Goal: Complete application form

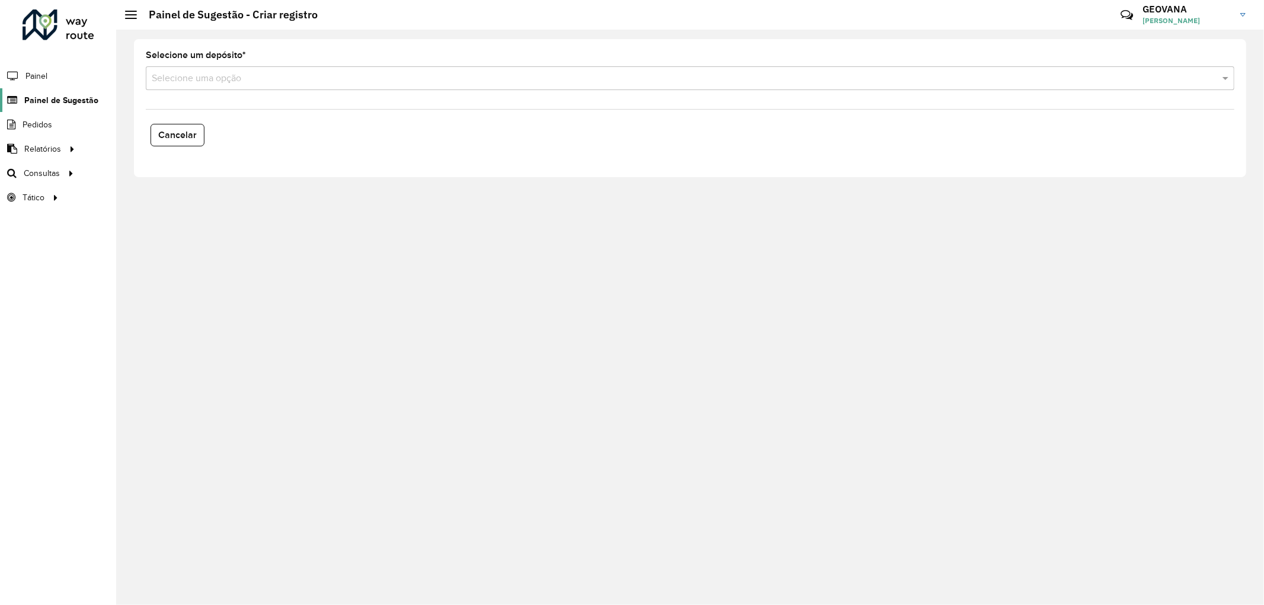
click at [74, 97] on span "Painel de Sugestão" at bounding box center [61, 100] width 74 height 12
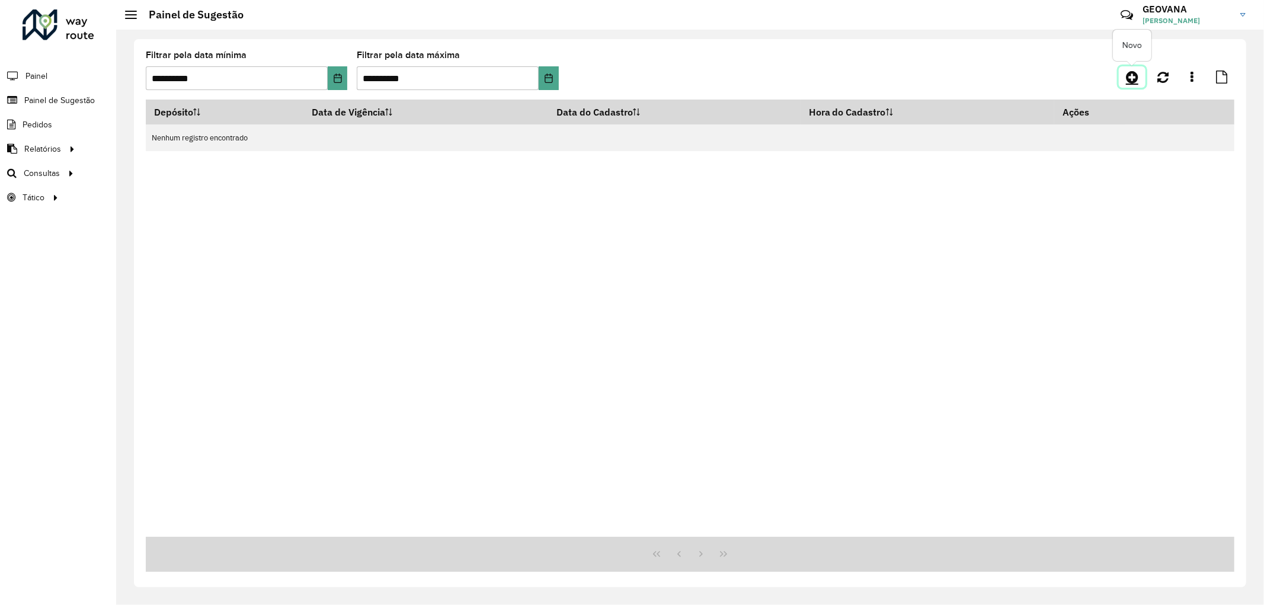
click at [1139, 76] on link at bounding box center [1132, 76] width 27 height 21
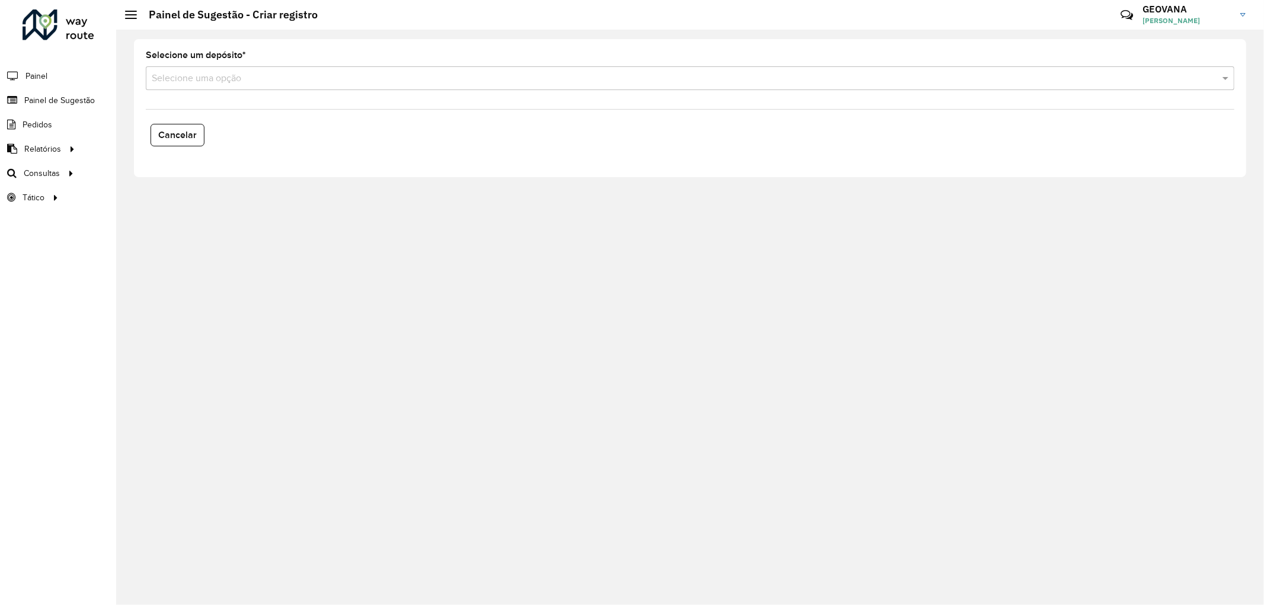
click at [196, 81] on input "text" at bounding box center [678, 79] width 1053 height 14
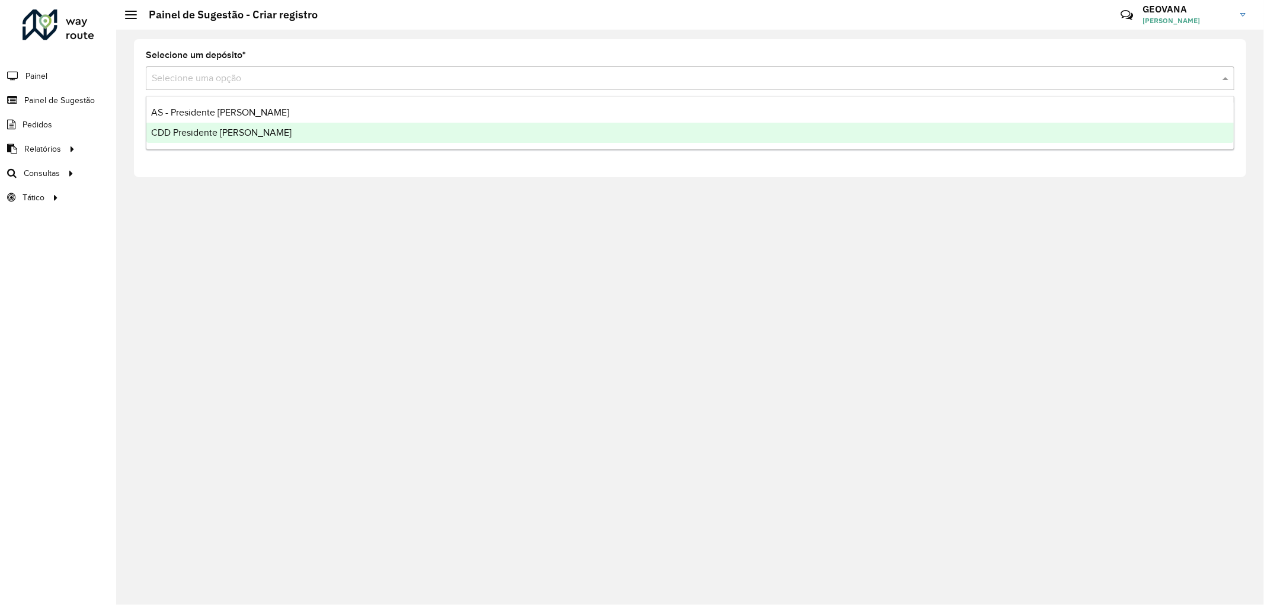
click at [200, 131] on span "CDD Presidente [PERSON_NAME]" at bounding box center [221, 132] width 140 height 10
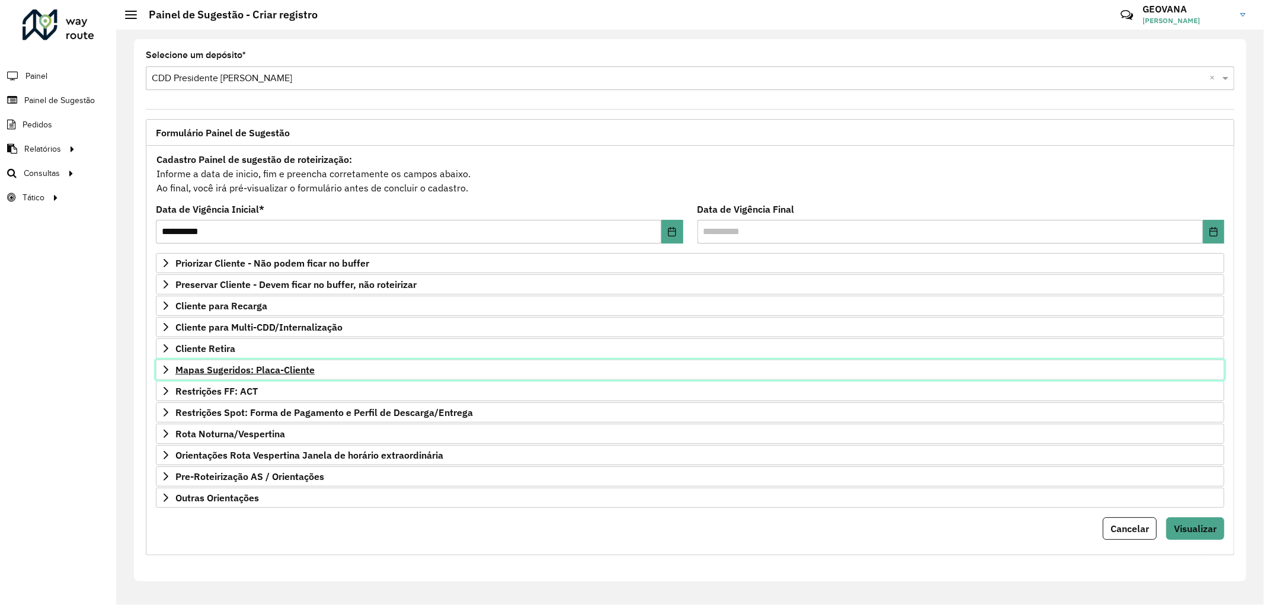
click at [238, 372] on span "Mapas Sugeridos: Placa-Cliente" at bounding box center [244, 369] width 139 height 9
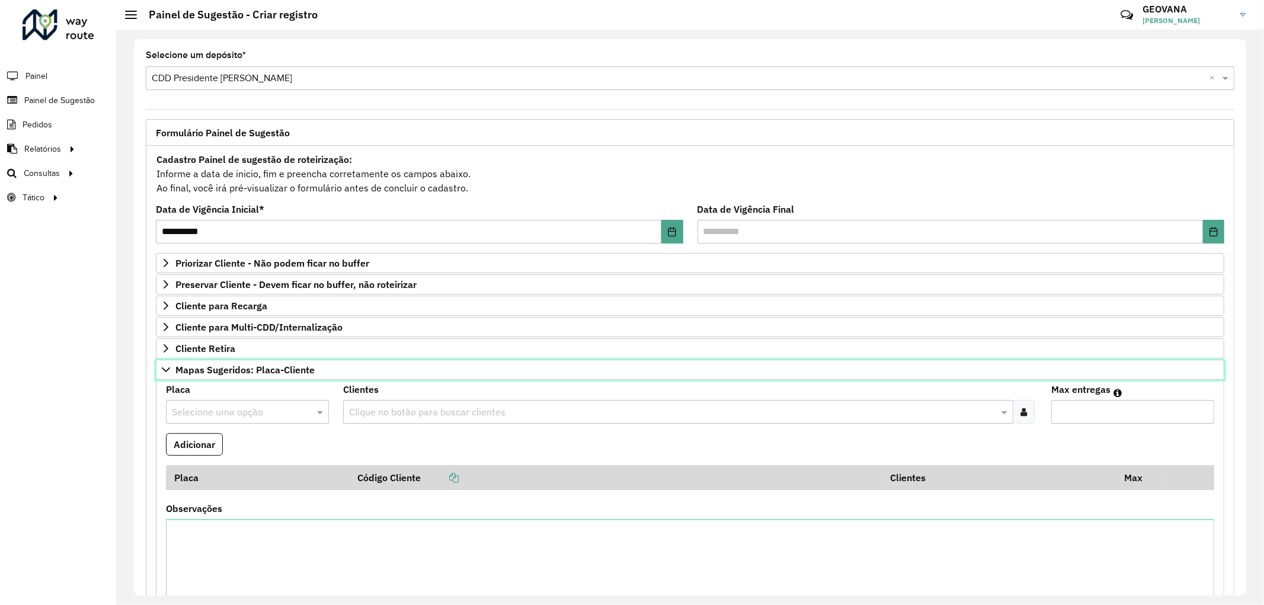
scroll to position [66, 0]
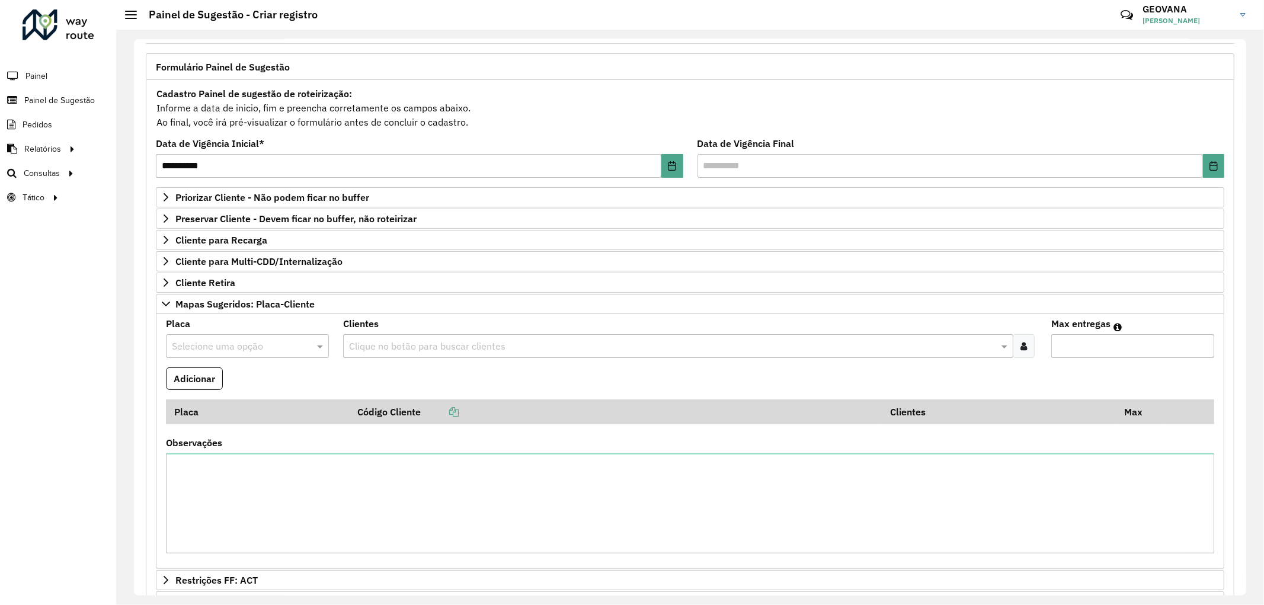
click at [222, 345] on input "text" at bounding box center [235, 347] width 127 height 14
type input "***"
click at [218, 409] on div "GDT7H79" at bounding box center [247, 402] width 161 height 20
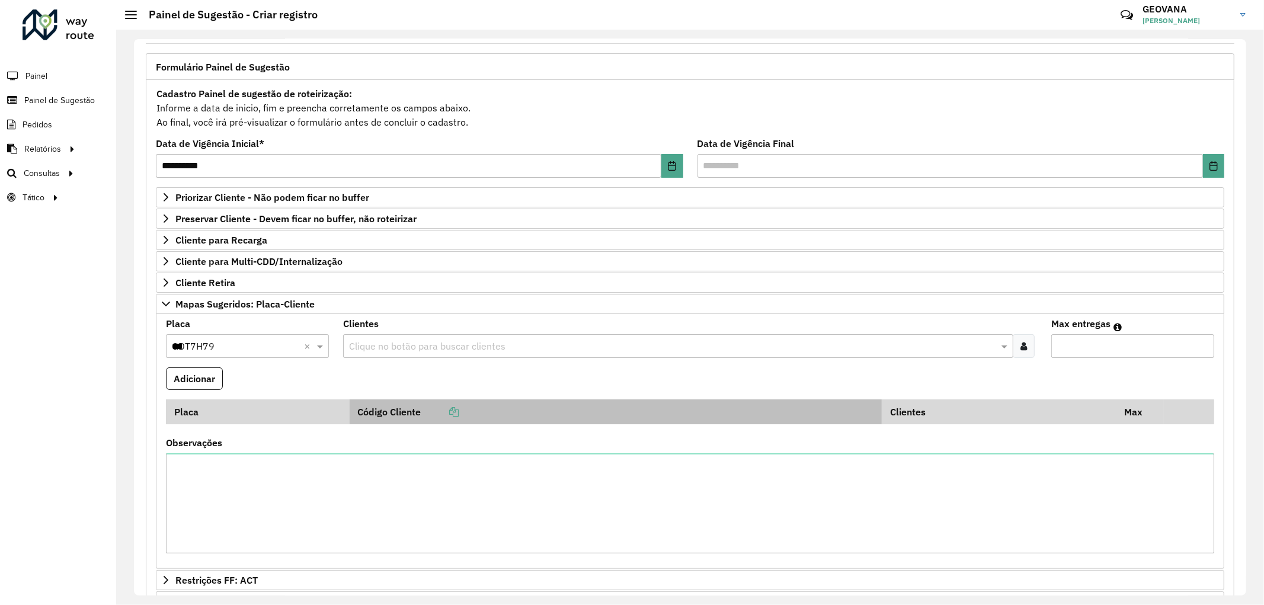
click at [421, 400] on th "Código Cliente" at bounding box center [616, 411] width 532 height 25
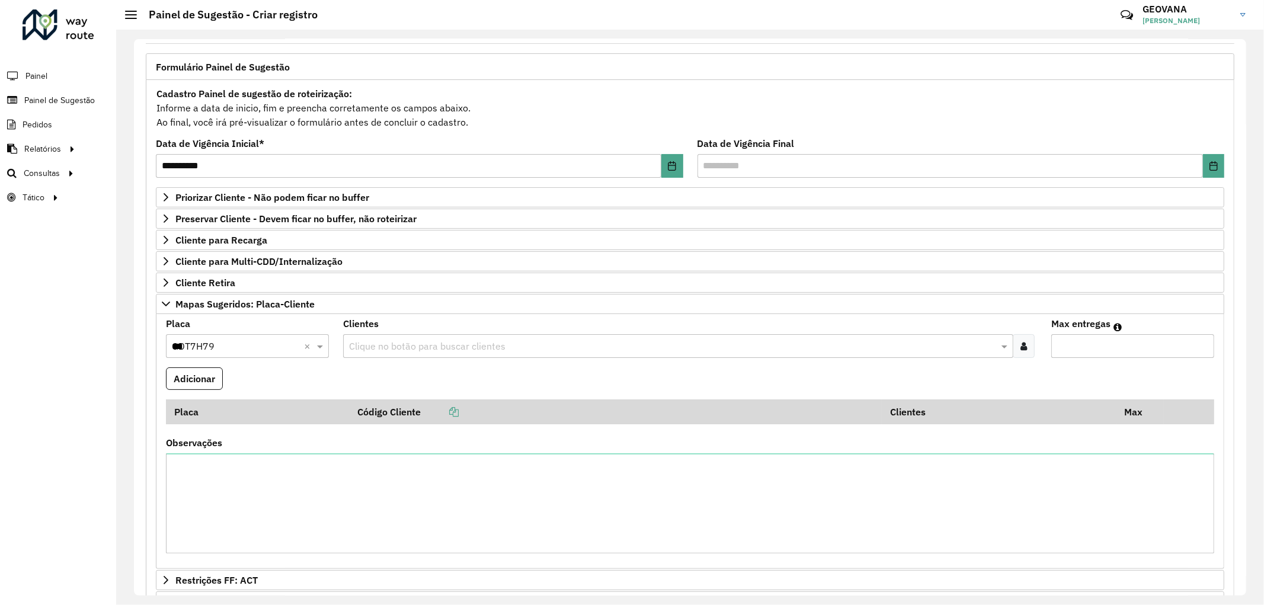
click at [418, 387] on formly-field "Adicionar" at bounding box center [690, 383] width 1063 height 32
click at [375, 352] on input "text" at bounding box center [672, 347] width 652 height 14
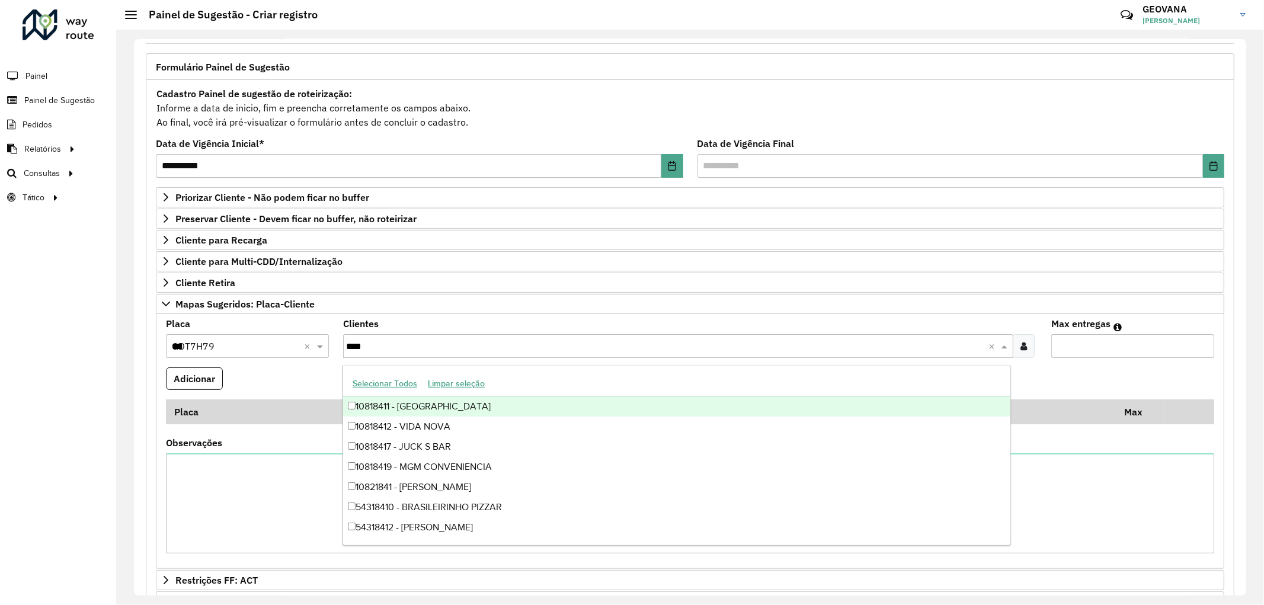
type input "*****"
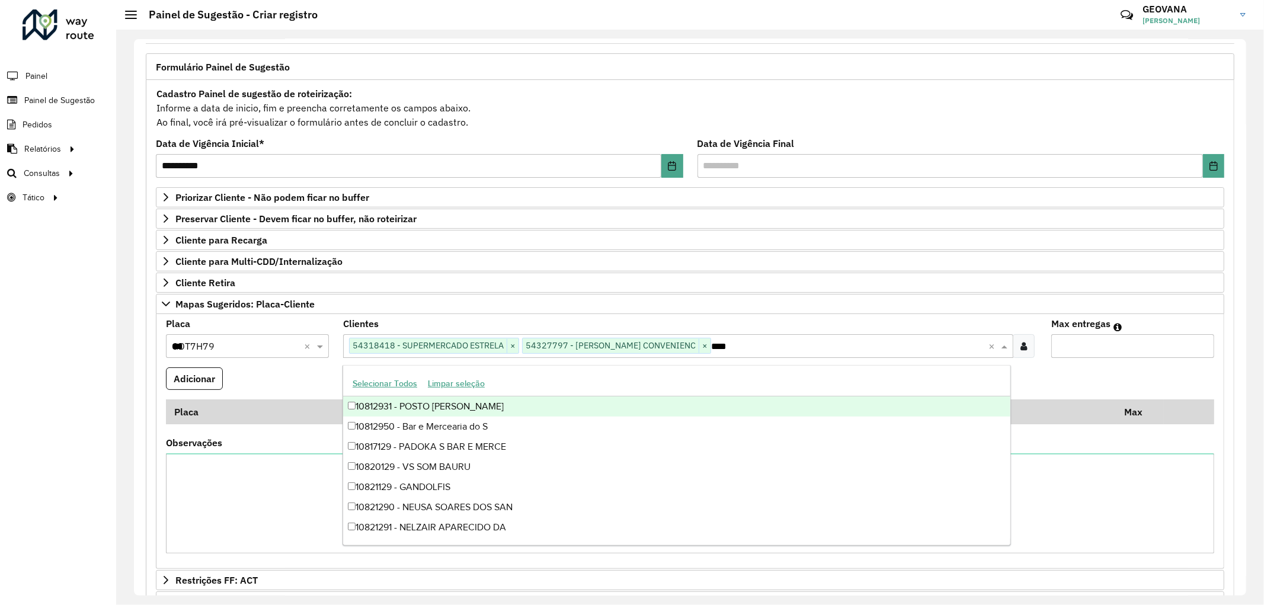
type input "*****"
click at [1081, 348] on input "Max entregas" at bounding box center [1132, 346] width 163 height 24
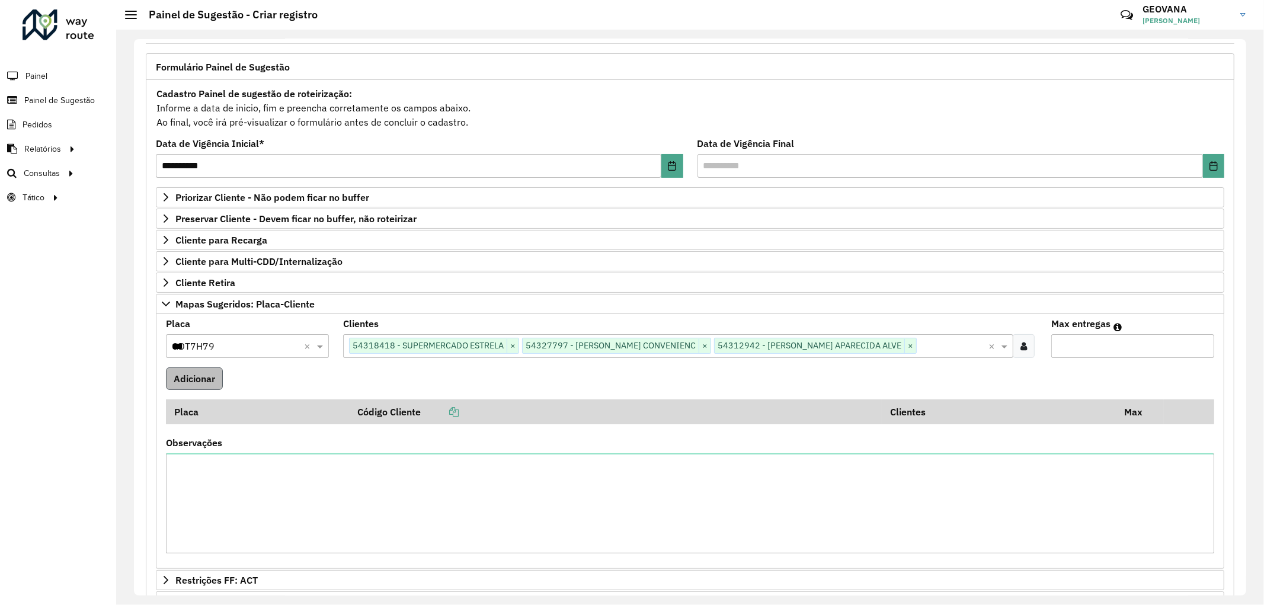
type input "*"
click at [212, 376] on button "Adicionar" at bounding box center [194, 378] width 57 height 23
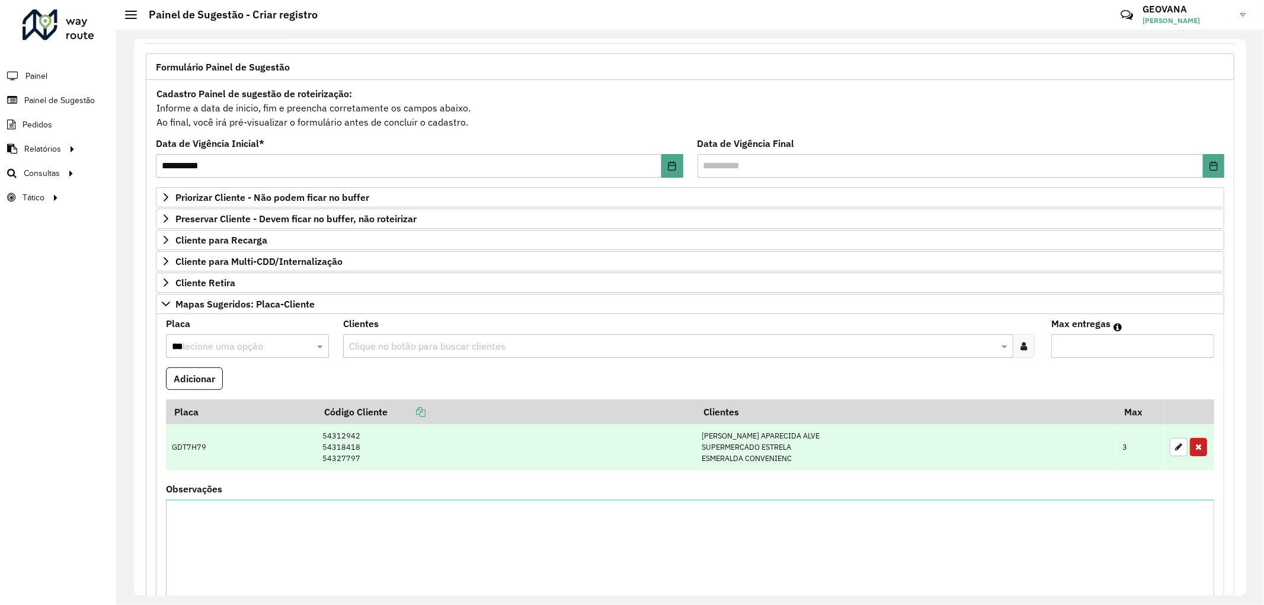
scroll to position [197, 0]
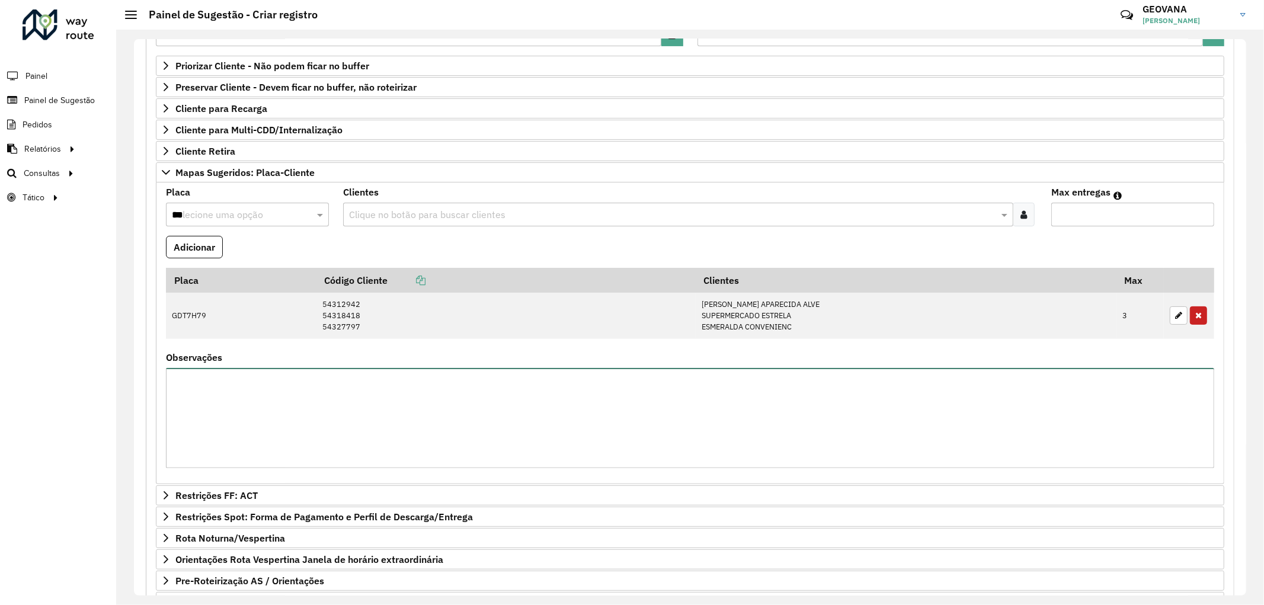
click at [358, 405] on textarea "Observações" at bounding box center [690, 418] width 1048 height 100
type textarea "**********"
click at [69, 344] on div "Roteirizador AmbevTech Painel Painel de Sugestão Pedidos Relatórios Clientes Cl…" at bounding box center [58, 302] width 116 height 605
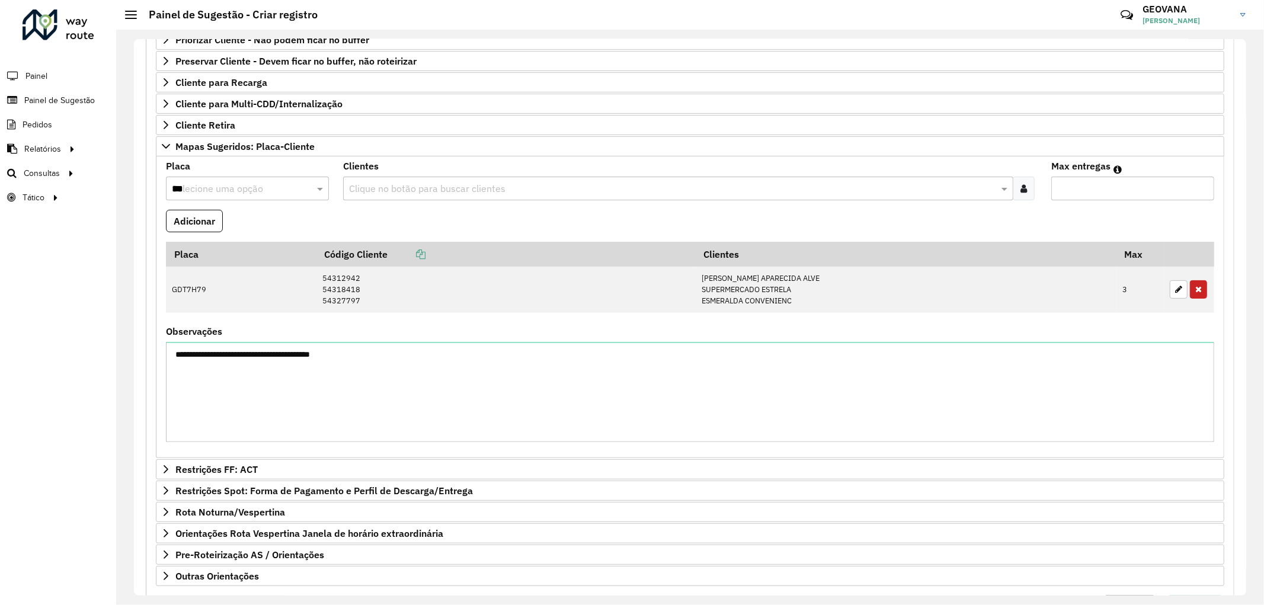
scroll to position [289, 0]
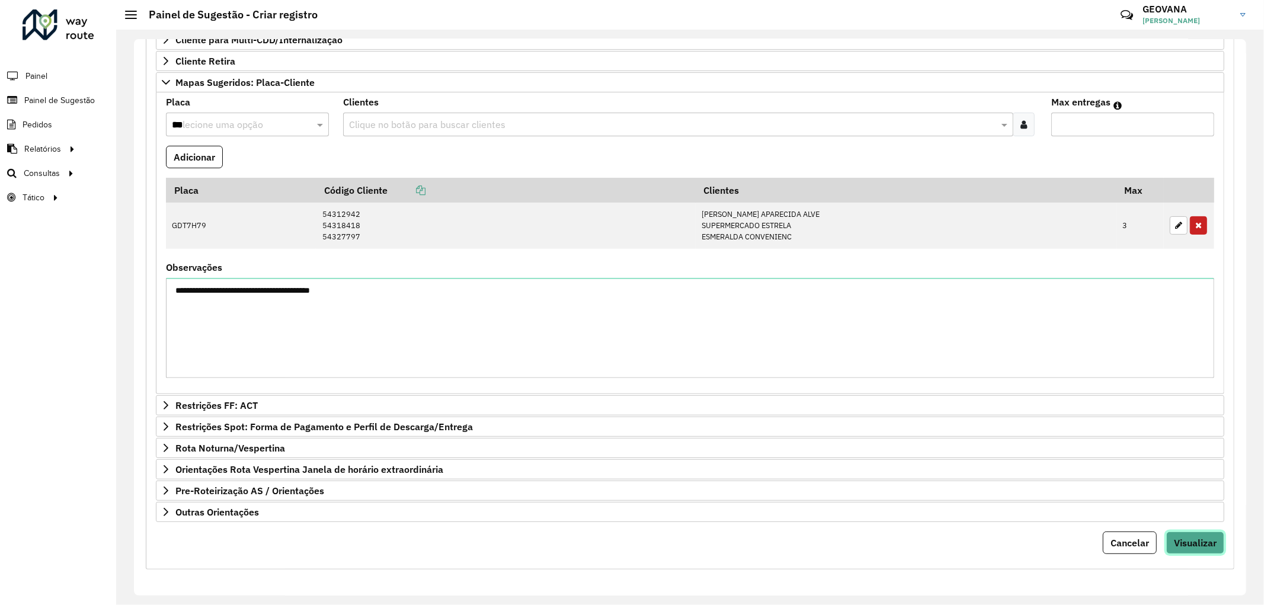
click at [1204, 543] on span "Visualizar" at bounding box center [1195, 543] width 43 height 12
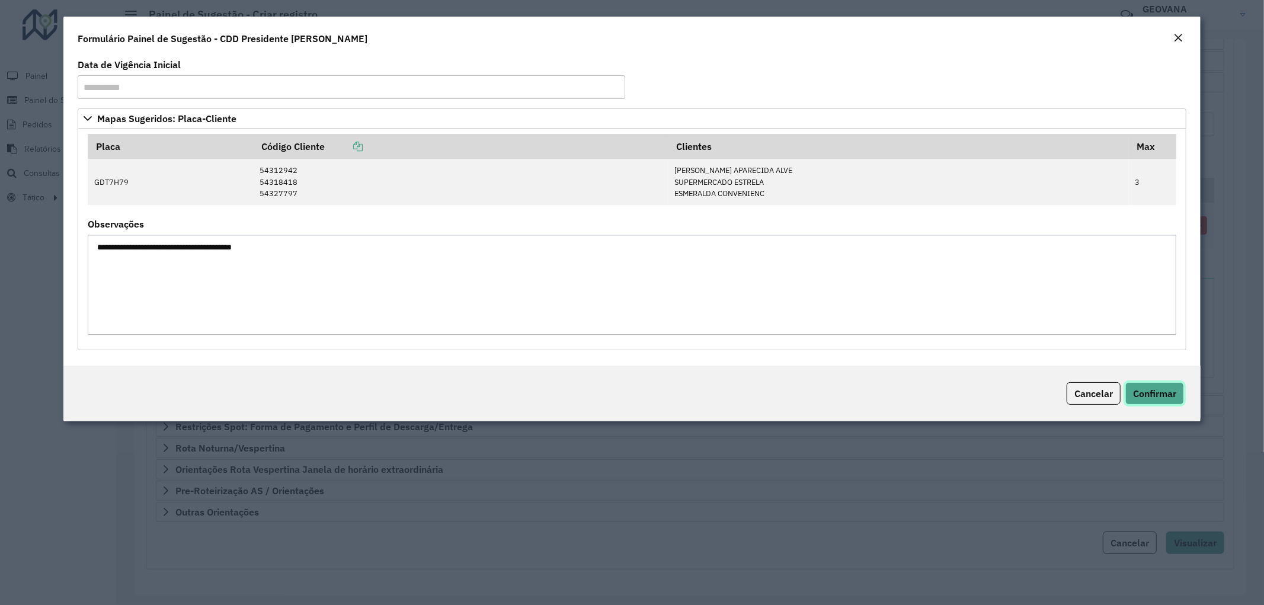
click at [1164, 399] on span "Confirmar" at bounding box center [1154, 394] width 43 height 12
